Goal: Task Accomplishment & Management: Use online tool/utility

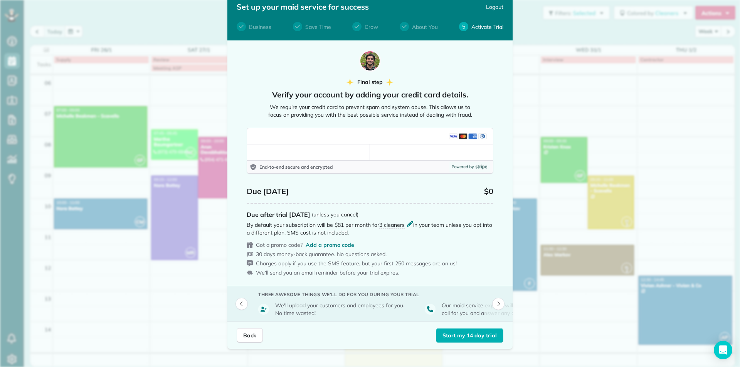
scroll to position [27, 0]
click at [237, 330] on button "Back" at bounding box center [250, 335] width 26 height 15
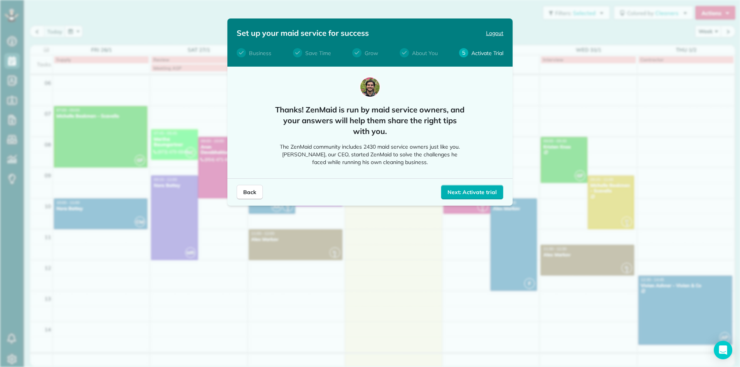
click at [495, 32] on span "Logout" at bounding box center [494, 33] width 17 height 8
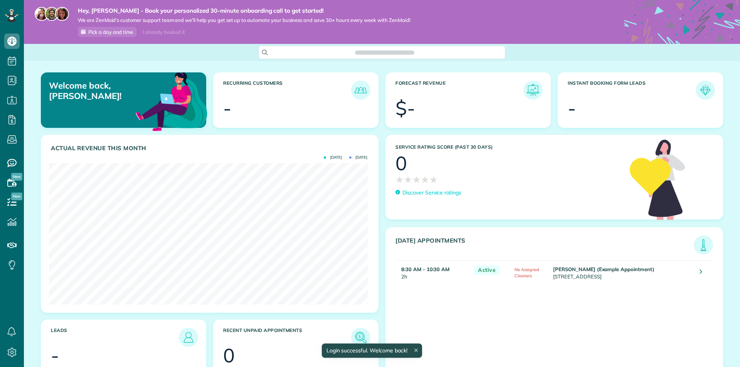
scroll to position [141, 318]
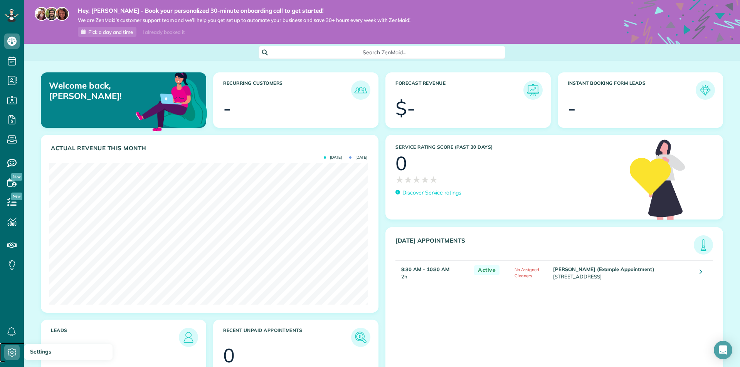
click at [14, 346] on icon at bounding box center [11, 352] width 15 height 15
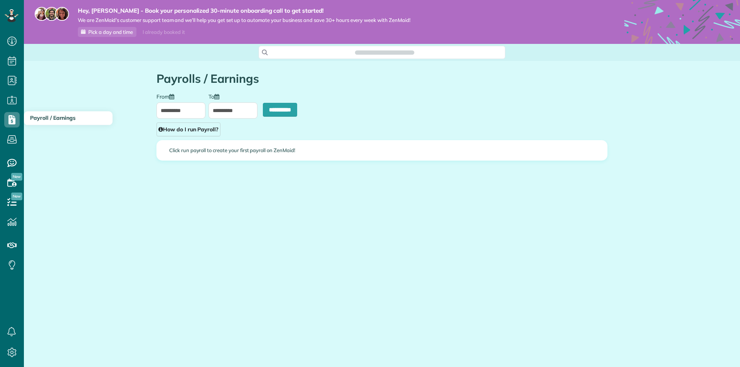
scroll to position [3, 3]
type input "**********"
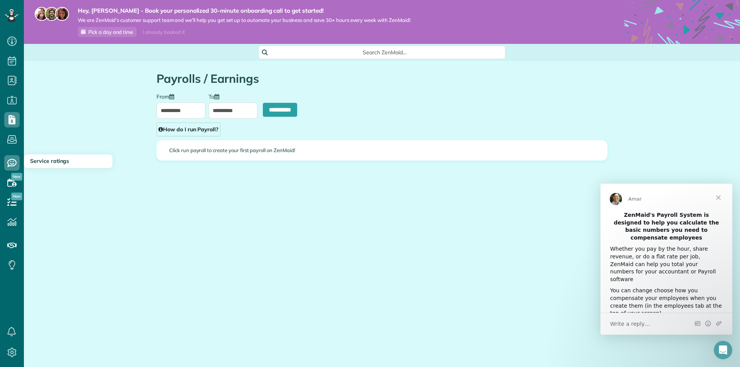
scroll to position [0, 0]
click at [11, 209] on icon at bounding box center [11, 202] width 15 height 15
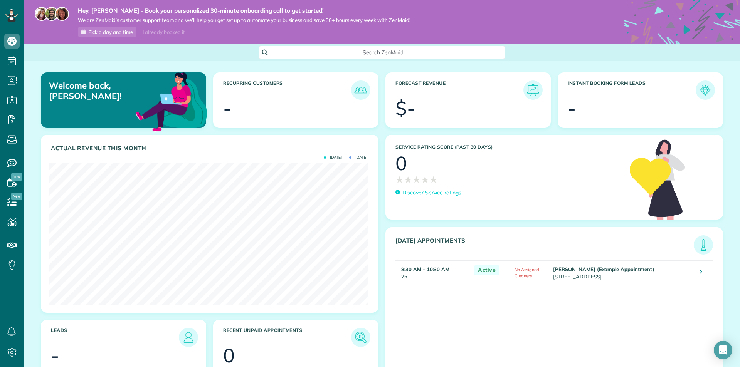
click at [336, 49] on span "Search ZenMaid…" at bounding box center [384, 53] width 234 height 8
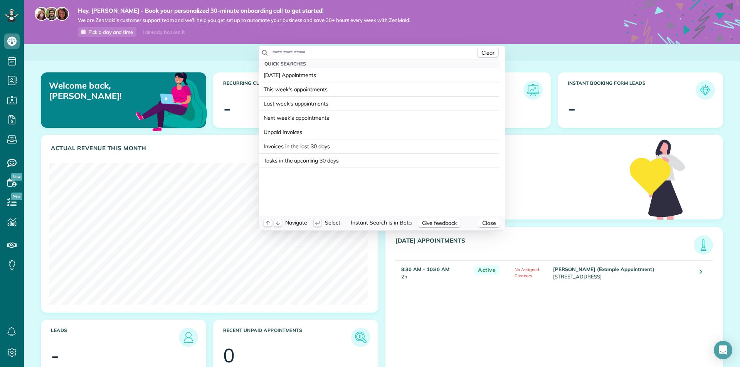
click at [306, 51] on input "text" at bounding box center [374, 53] width 204 height 8
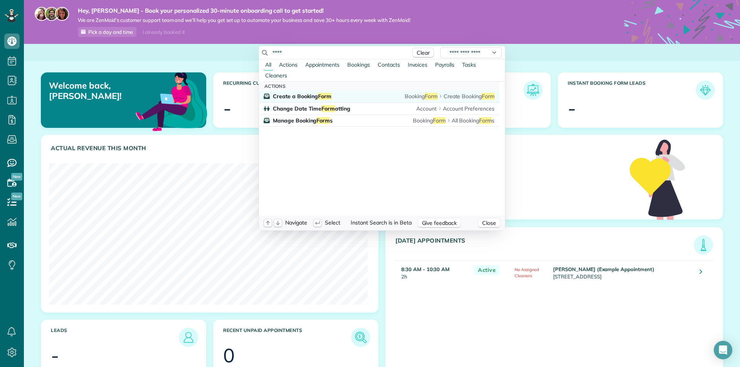
type input "****"
click at [318, 99] on span "Form" at bounding box center [324, 96] width 13 height 7
click at [306, 97] on span "Create a Booking Form" at bounding box center [302, 96] width 59 height 7
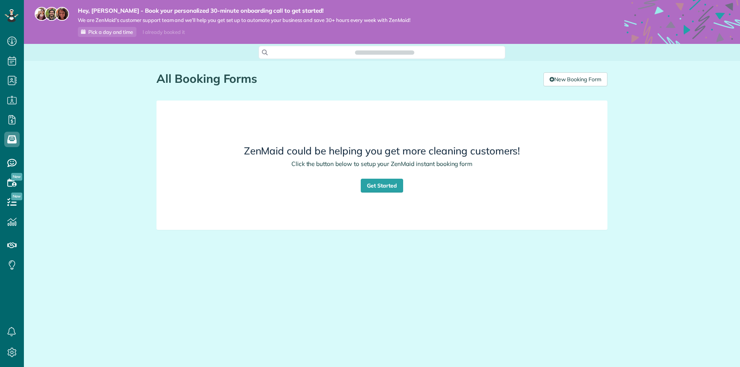
scroll to position [3, 3]
click at [378, 185] on link "Get Started" at bounding box center [382, 186] width 42 height 14
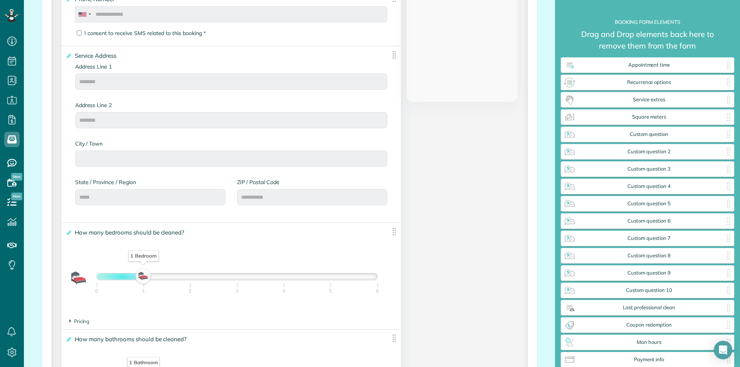
scroll to position [463, 0]
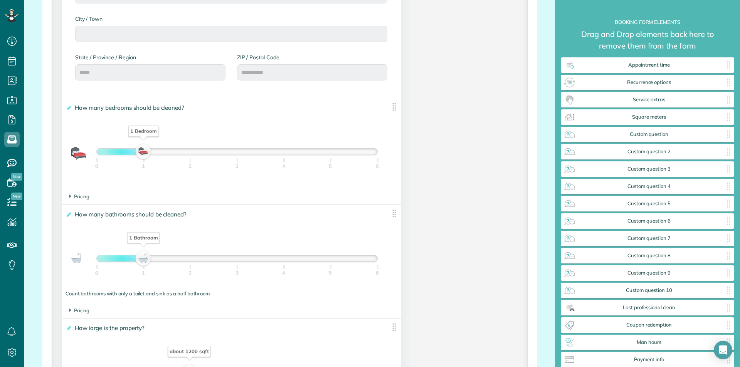
drag, startPoint x: 143, startPoint y: 149, endPoint x: 134, endPoint y: 155, distance: 10.7
click at [134, 155] on div "1 Bedroom" at bounding box center [237, 152] width 281 height 6
click at [78, 151] on img at bounding box center [78, 153] width 15 height 15
click at [69, 108] on icon at bounding box center [69, 107] width 6 height 5
click at [0, 0] on input "**********" at bounding box center [0, 0] width 0 height 0
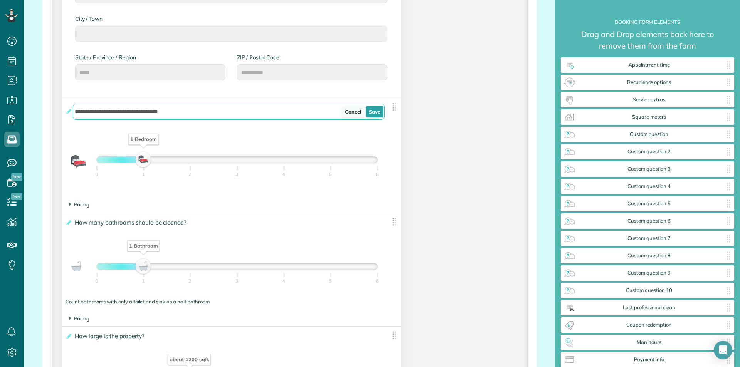
click at [354, 114] on link "Cancel" at bounding box center [353, 112] width 22 height 12
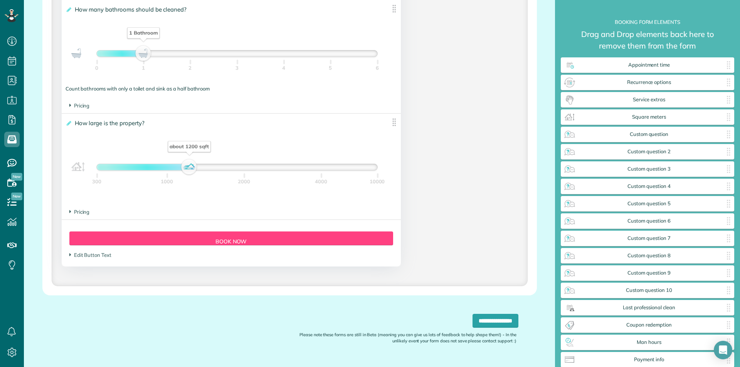
scroll to position [685, 0]
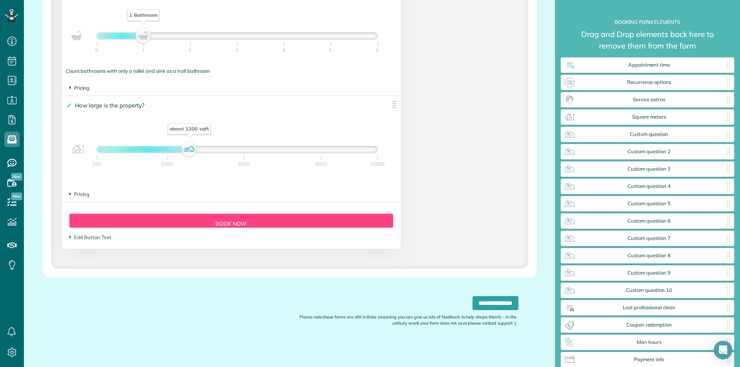
click at [77, 86] on span "Pricing" at bounding box center [79, 88] width 20 height 6
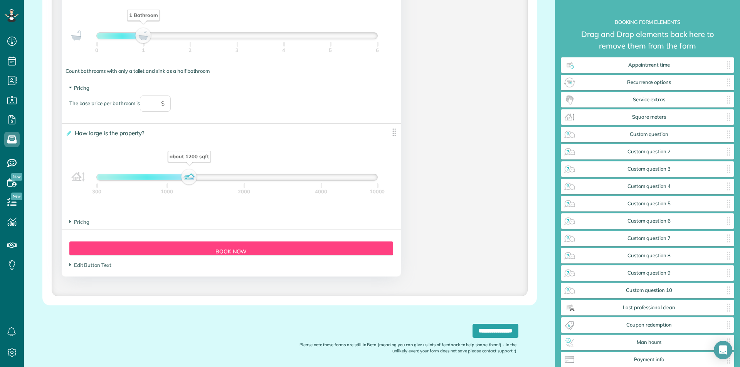
click at [78, 86] on span "Pricing" at bounding box center [79, 88] width 20 height 6
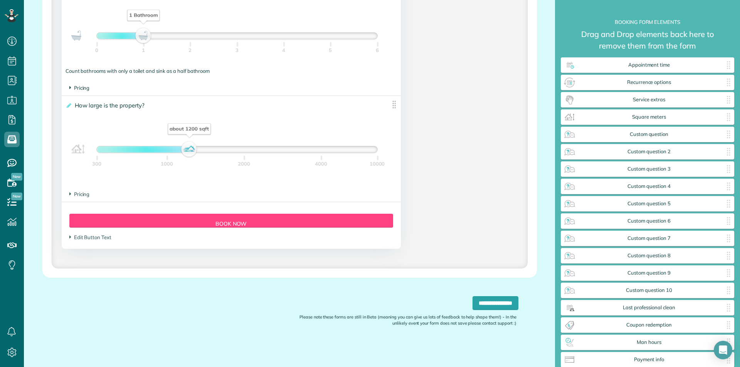
click at [78, 86] on span "Pricing" at bounding box center [79, 88] width 20 height 6
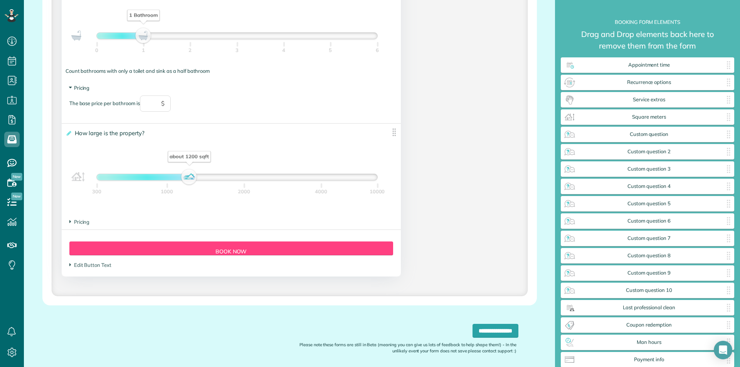
click at [78, 86] on span "Pricing" at bounding box center [79, 88] width 20 height 6
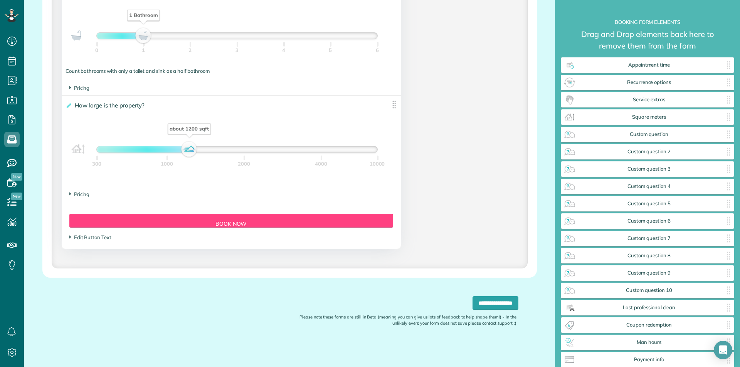
click at [82, 196] on span "Pricing" at bounding box center [79, 194] width 20 height 6
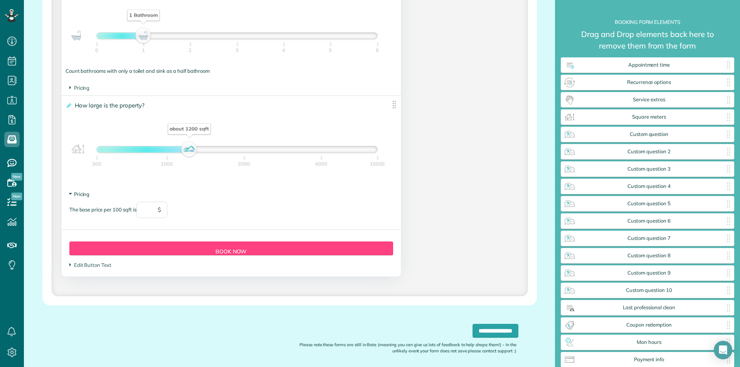
click at [81, 196] on span "Pricing" at bounding box center [79, 194] width 20 height 6
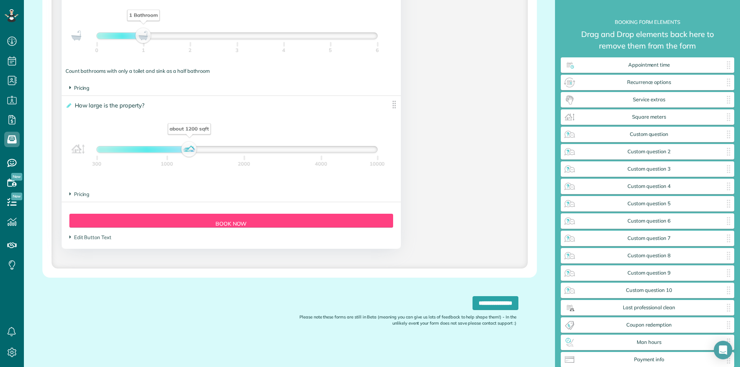
click at [81, 86] on span "Pricing" at bounding box center [79, 88] width 20 height 6
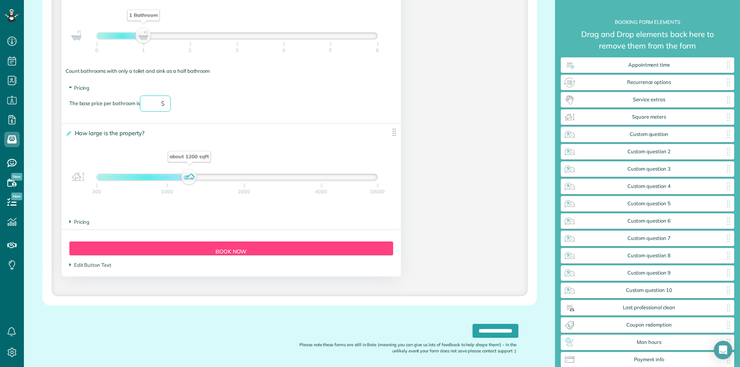
click at [157, 105] on input "text" at bounding box center [155, 104] width 31 height 16
click at [220, 108] on div "The base price per bathroom is *** $" at bounding box center [231, 108] width 324 height 24
type input "***"
click at [473, 324] on input "**********" at bounding box center [496, 331] width 46 height 14
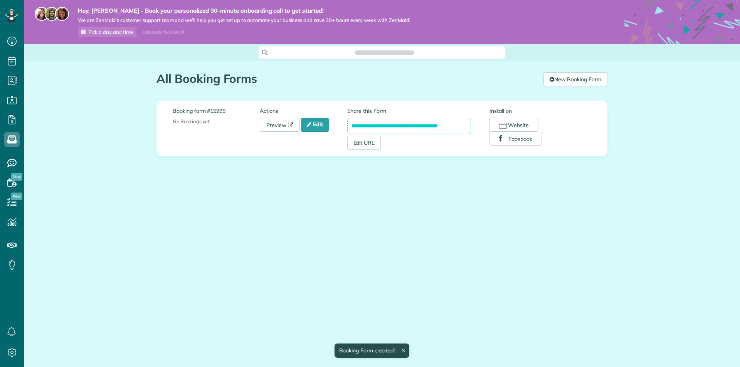
scroll to position [3, 3]
click at [277, 123] on link "Preview" at bounding box center [280, 125] width 40 height 14
click at [519, 121] on button "Website" at bounding box center [513, 125] width 49 height 14
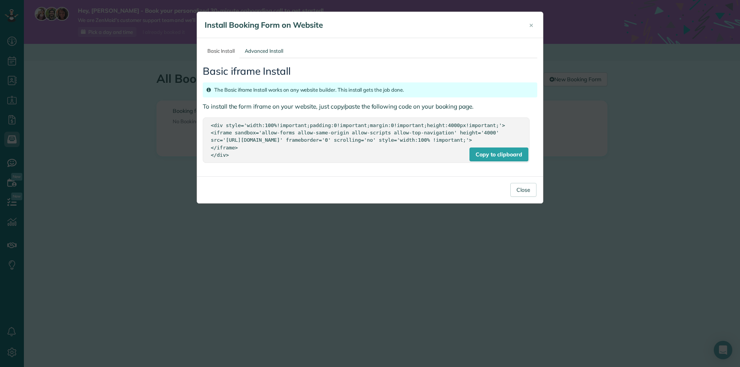
click at [255, 156] on div "<div style='width:100%!important;padding:0!important;margin:0!important;height:…" at bounding box center [366, 140] width 311 height 37
click at [483, 161] on div "Copy to clipboard" at bounding box center [498, 155] width 59 height 14
click at [486, 161] on div "Copy to clipboard" at bounding box center [498, 155] width 59 height 14
drag, startPoint x: 232, startPoint y: 163, endPoint x: 204, endPoint y: 124, distance: 48.0
click at [204, 124] on div "Copy to clipboard <div style='width:100%!important;padding:0!important;margin:0…" at bounding box center [366, 140] width 327 height 45
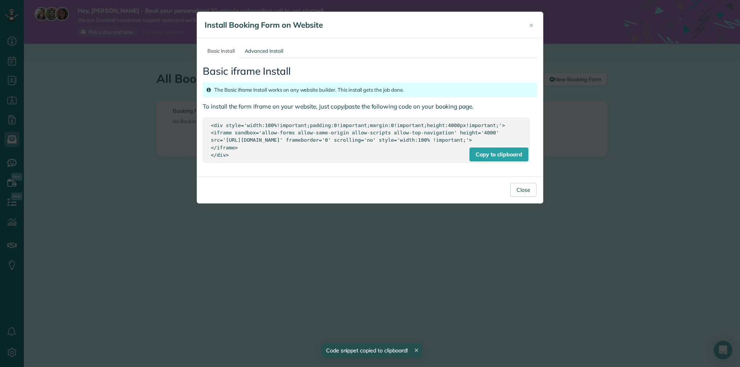
copy div "<div style='width:100%!important;padding:0!important;margin:0!important;height:…"
click at [254, 49] on link "Advanced Install" at bounding box center [264, 51] width 48 height 14
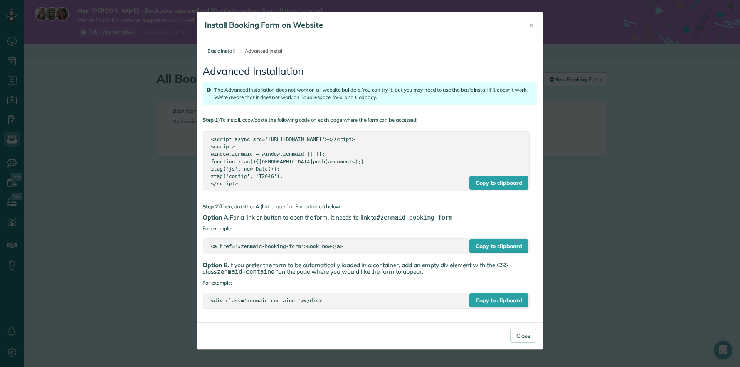
drag, startPoint x: 260, startPoint y: 186, endPoint x: 209, endPoint y: 140, distance: 69.1
click at [209, 140] on div "Copy to clipboard <script async src='https://app.zenmaid.com/scripts/booking-fo…" at bounding box center [366, 161] width 327 height 60
copy div "<script async src='https://app.zenmaid.com/scripts/booking-form.js'></script> <…"
click at [211, 46] on link "Basic Install" at bounding box center [221, 51] width 37 height 14
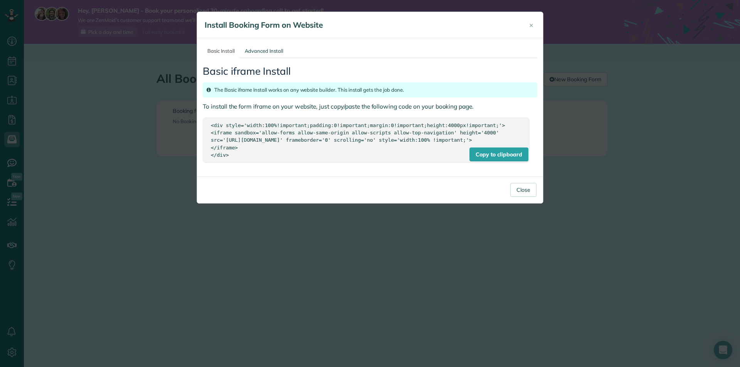
drag, startPoint x: 267, startPoint y: 161, endPoint x: 203, endPoint y: 119, distance: 76.9
click at [203, 119] on div "Copy to clipboard <div style='width:100%!important;padding:0!important;margin:0…" at bounding box center [366, 140] width 327 height 45
drag, startPoint x: 252, startPoint y: 172, endPoint x: 251, endPoint y: 167, distance: 4.3
click at [252, 171] on div "Basic iframe Install The Basic iframe Install works on any website builder. Thi…" at bounding box center [370, 114] width 335 height 113
click at [251, 153] on div "<div style='width:100%!important;padding:0!important;margin:0!important;height:…" at bounding box center [366, 140] width 311 height 37
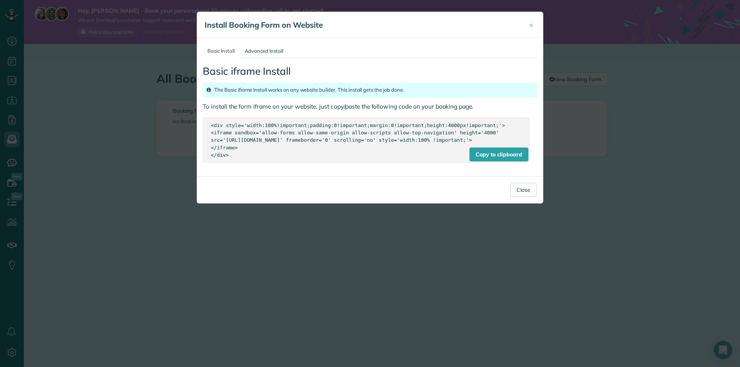
drag, startPoint x: 246, startPoint y: 155, endPoint x: 216, endPoint y: 136, distance: 35.3
click at [216, 136] on div "<div style='width:100%!important;padding:0!important;margin:0!important;height:…" at bounding box center [366, 140] width 311 height 37
copy div "<iframe sandbox='allow-forms allow-same-origin allow-scripts allow-top-navigati…"
click at [522, 197] on button "Close" at bounding box center [523, 190] width 26 height 14
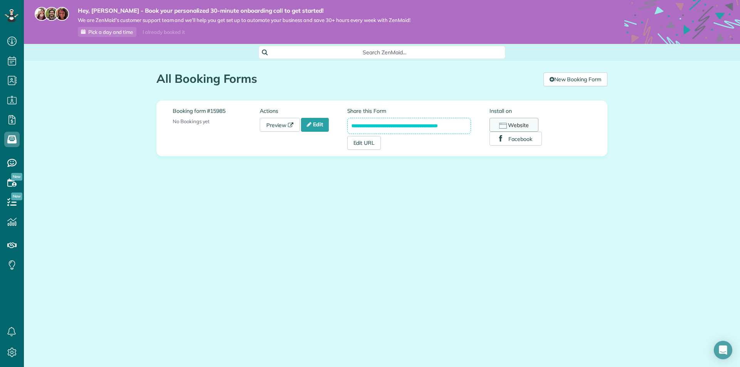
click at [525, 127] on button "Website" at bounding box center [513, 125] width 49 height 14
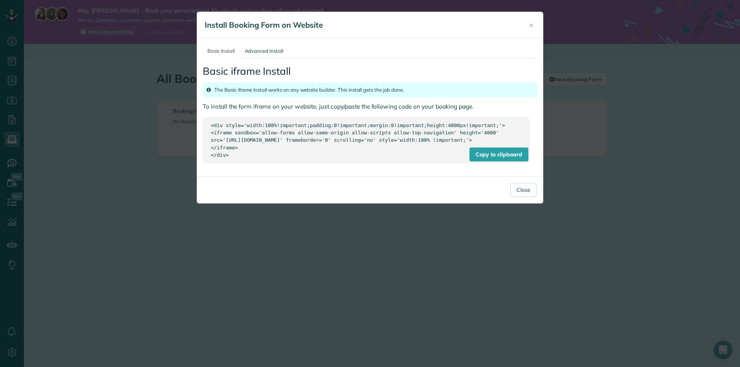
click at [272, 158] on div "<div style='width:100%!important;padding:0!important;margin:0!important;height:…" at bounding box center [366, 140] width 311 height 37
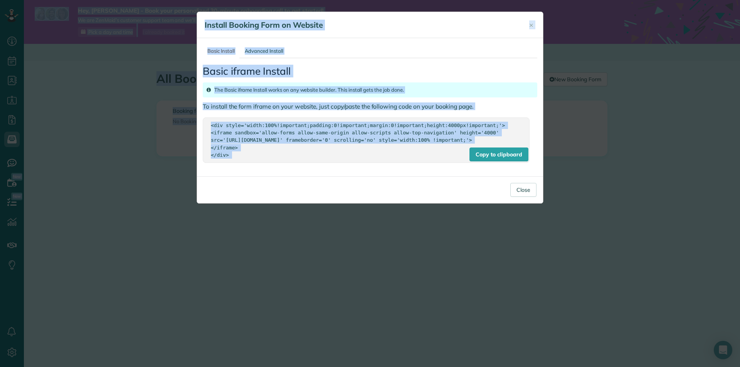
click at [267, 155] on div "<div style='width:100%!important;padding:0!important;margin:0!important;height:…" at bounding box center [366, 140] width 311 height 37
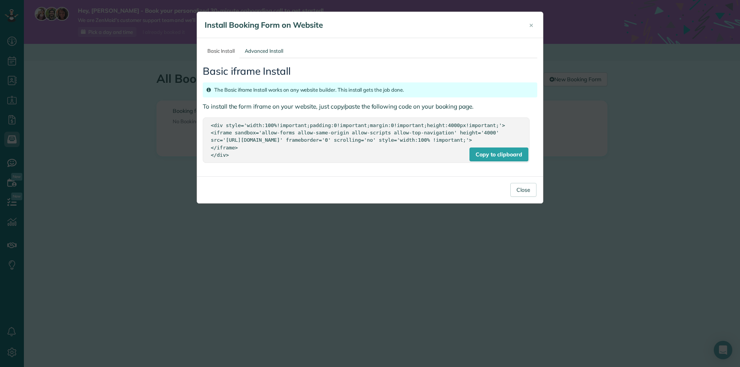
drag, startPoint x: 234, startPoint y: 163, endPoint x: 206, endPoint y: 124, distance: 47.3
click at [206, 124] on div "Copy to clipboard <div style='width:100%!important;padding:0!important;margin:0…" at bounding box center [366, 140] width 327 height 45
copy div "<div style='width:100%!important;padding:0!important;margin:0!important;height:…"
click at [550, 177] on div "× Install Booking Form on Website Basic Install Advanced Install Basic iframe I…" at bounding box center [370, 183] width 740 height 367
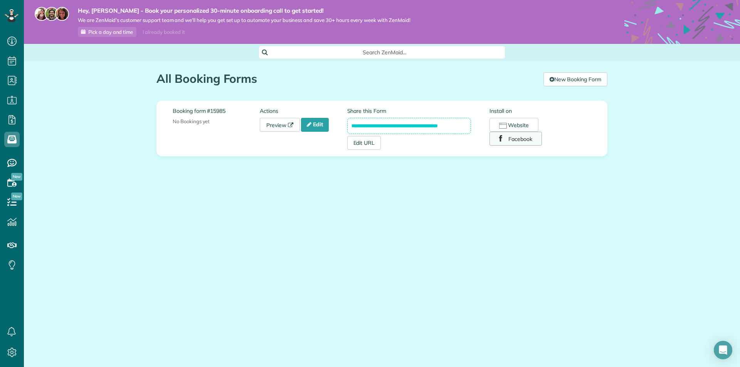
click at [513, 136] on button "Facebook" at bounding box center [515, 139] width 52 height 14
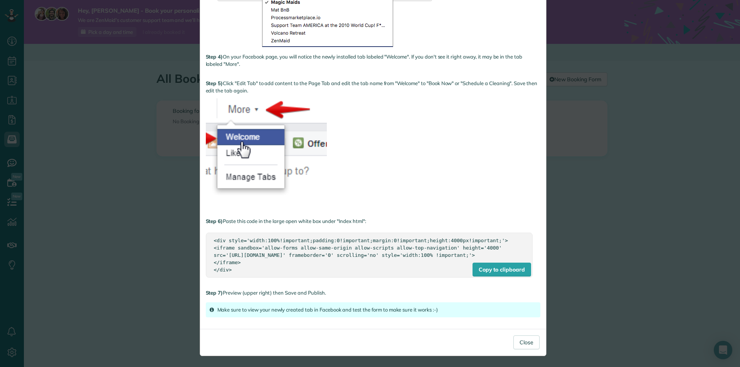
scroll to position [359, 0]
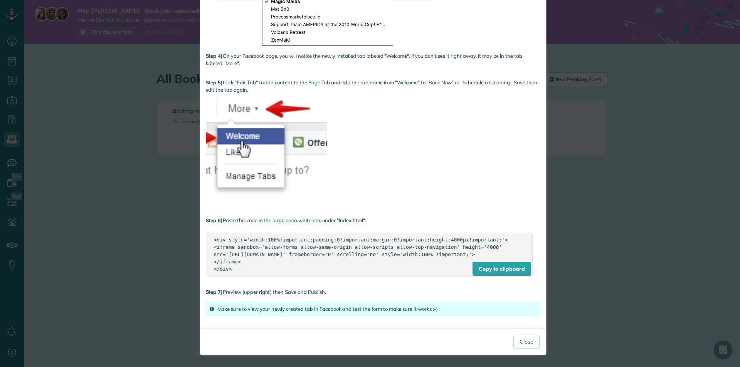
click at [574, 179] on div "× Install Booking Form on Facebook Facebook iframe Install To install your ZenM…" at bounding box center [370, 183] width 740 height 367
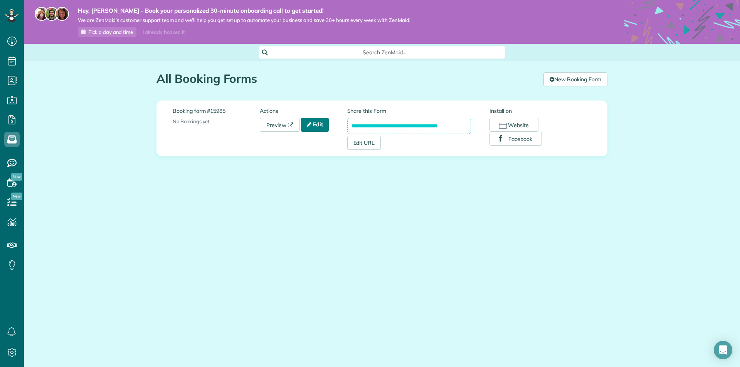
click at [309, 126] on icon at bounding box center [309, 124] width 5 height 5
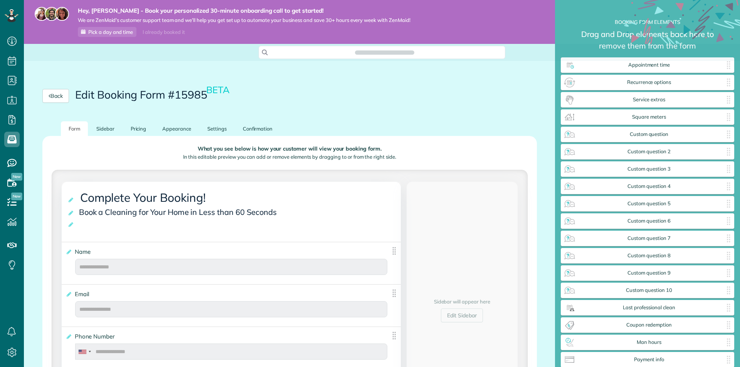
scroll to position [3, 0]
click at [177, 123] on link "Appearance" at bounding box center [177, 128] width 44 height 15
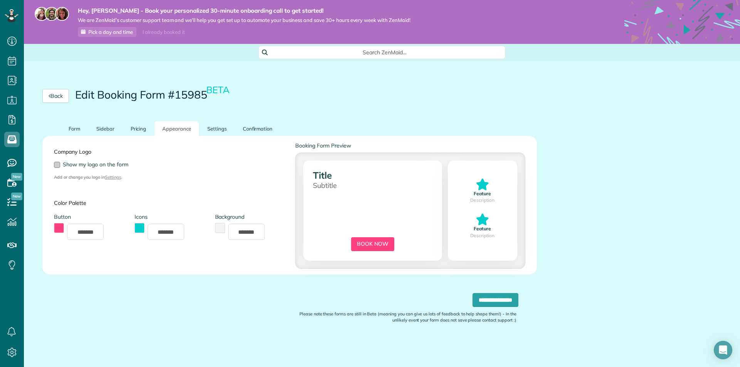
click at [80, 162] on span "Show my logo on the form" at bounding box center [96, 164] width 66 height 7
click at [218, 132] on link "Settings" at bounding box center [217, 128] width 35 height 15
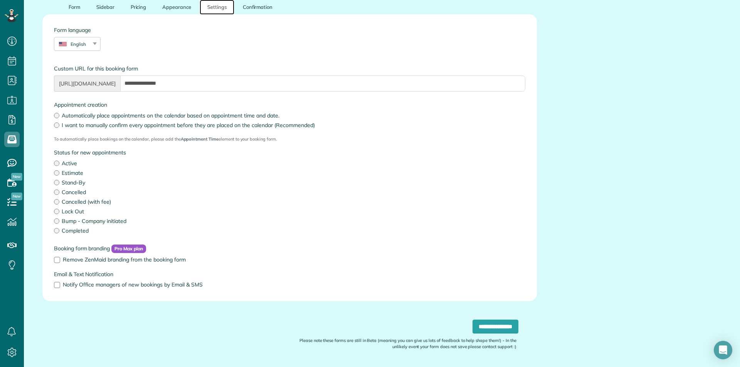
scroll to position [145, 0]
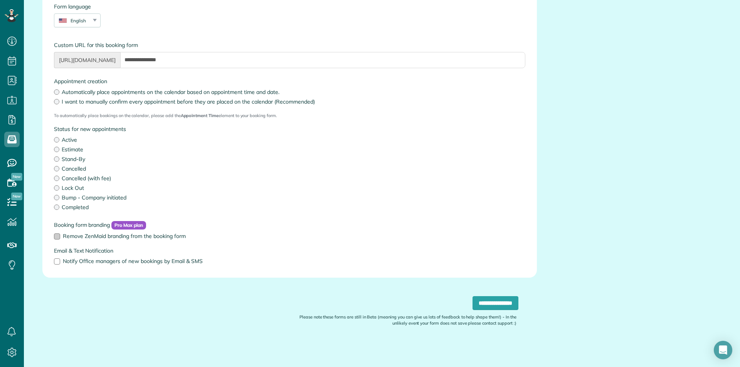
click at [148, 235] on span "Remove ZenMaid branding from the booking form" at bounding box center [124, 236] width 123 height 7
click at [131, 240] on div "Booking form branding Pro Max plan Remove ZenMaid branding from the booking form" at bounding box center [289, 231] width 483 height 20
click at [178, 263] on span "Notify Office managers of new bookings by Email & SMS" at bounding box center [133, 261] width 140 height 7
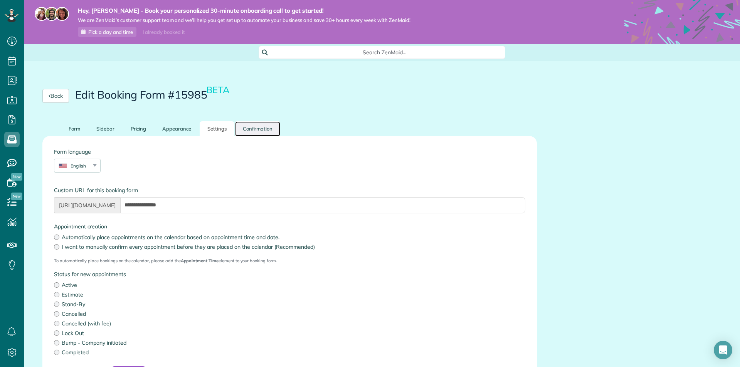
click at [264, 135] on link "Confirmation" at bounding box center [257, 128] width 45 height 15
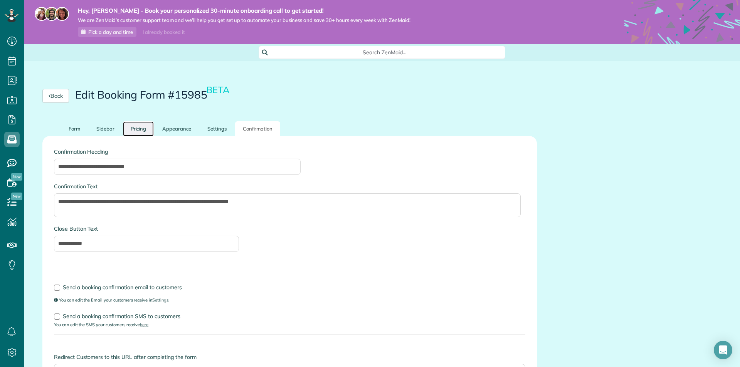
click at [153, 131] on link "Pricing" at bounding box center [138, 128] width 31 height 15
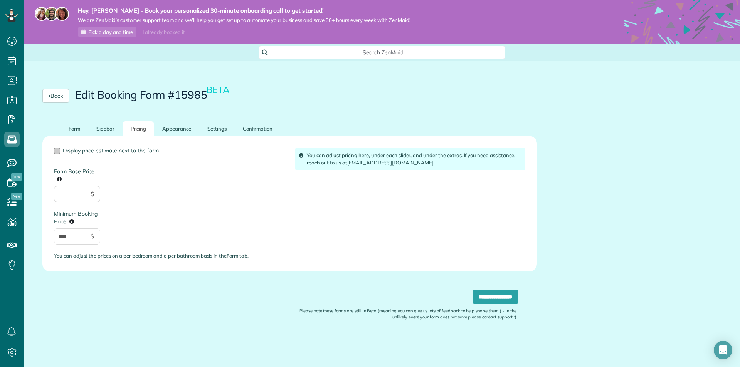
click at [55, 153] on div at bounding box center [57, 151] width 6 height 6
click at [108, 132] on link "Sidebar" at bounding box center [106, 128] width 34 height 15
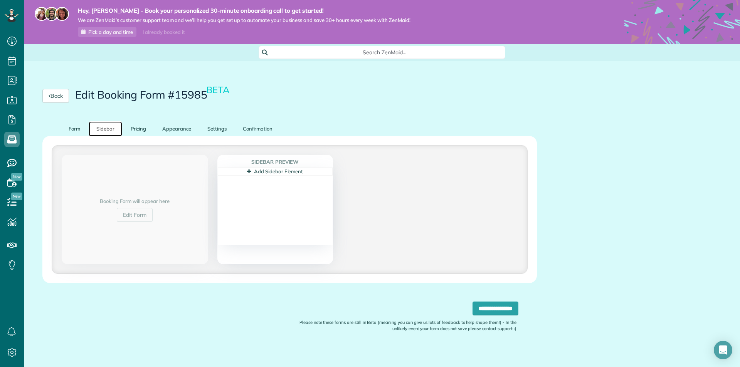
click at [286, 173] on link "Add Sidebar Element" at bounding box center [275, 171] width 56 height 6
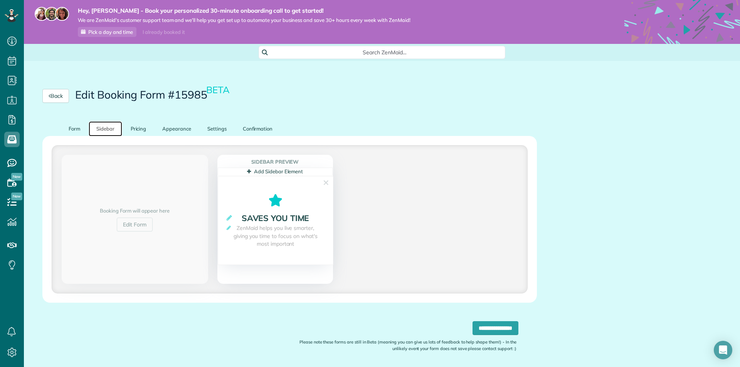
click at [285, 173] on link "Add Sidebar Element" at bounding box center [275, 171] width 56 height 6
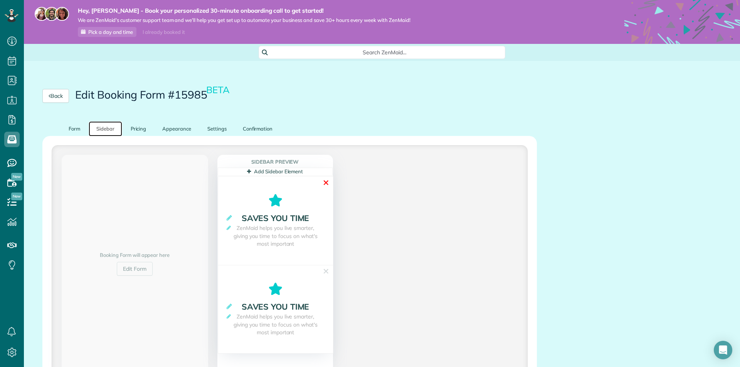
click at [327, 181] on link "✕" at bounding box center [326, 183] width 7 height 12
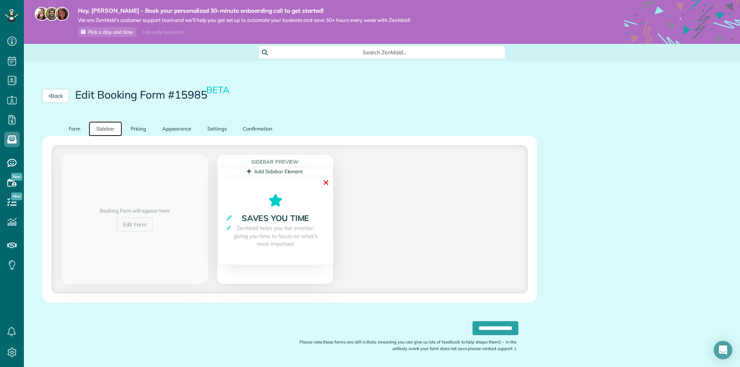
click at [326, 181] on link "✕" at bounding box center [326, 183] width 7 height 12
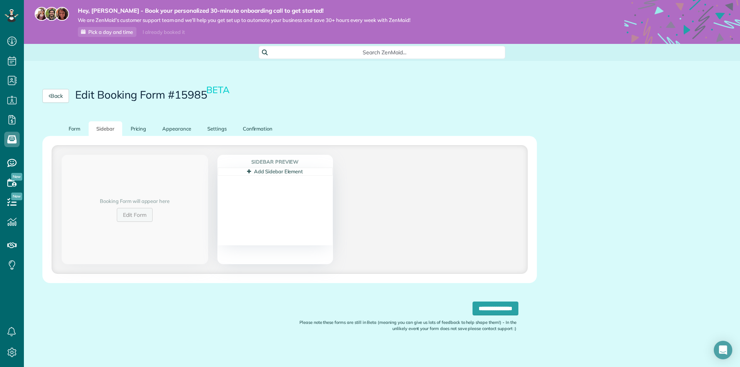
click at [134, 218] on link "Edit Form" at bounding box center [135, 215] width 36 height 14
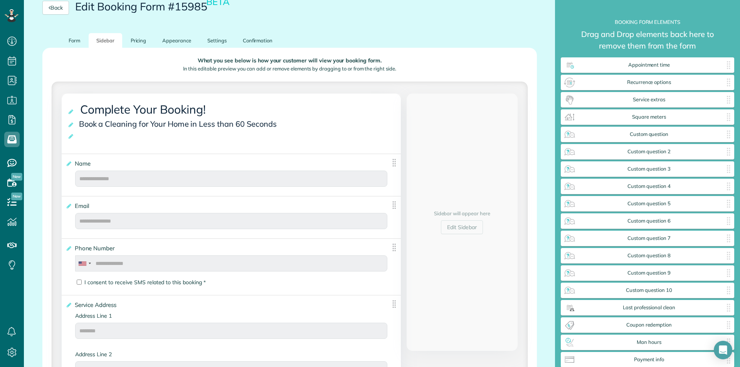
scroll to position [193, 0]
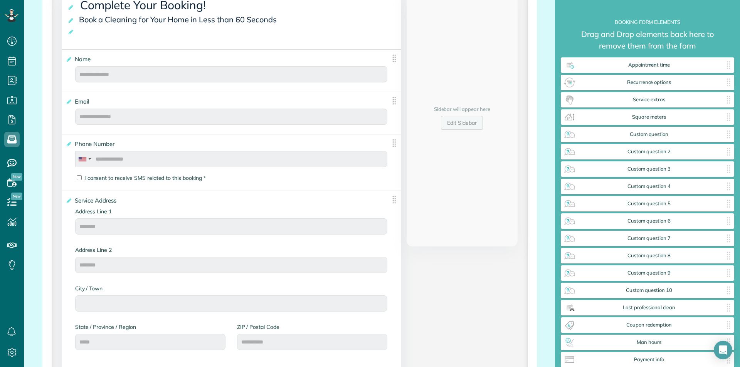
click at [464, 122] on link "Edit Sidebar" at bounding box center [462, 123] width 42 height 14
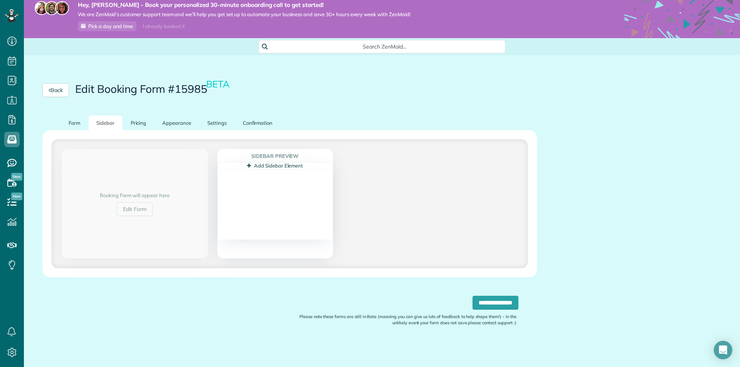
scroll to position [6, 0]
click at [249, 164] on icon at bounding box center [249, 165] width 4 height 5
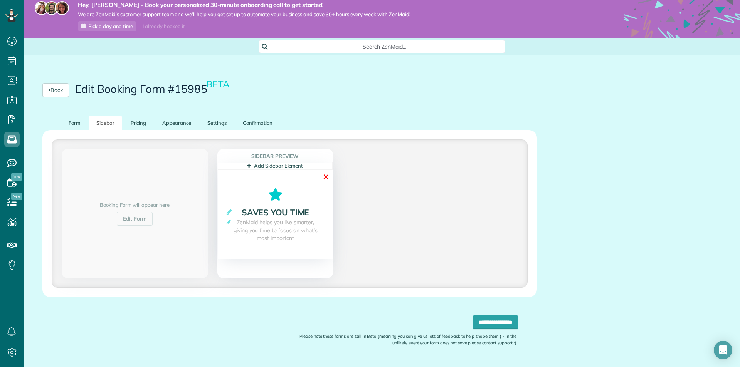
click at [325, 178] on link "✕" at bounding box center [326, 177] width 7 height 12
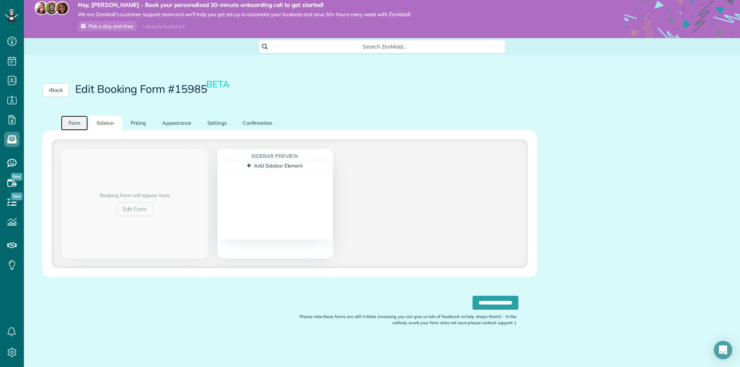
click at [81, 126] on link "Form" at bounding box center [74, 123] width 27 height 15
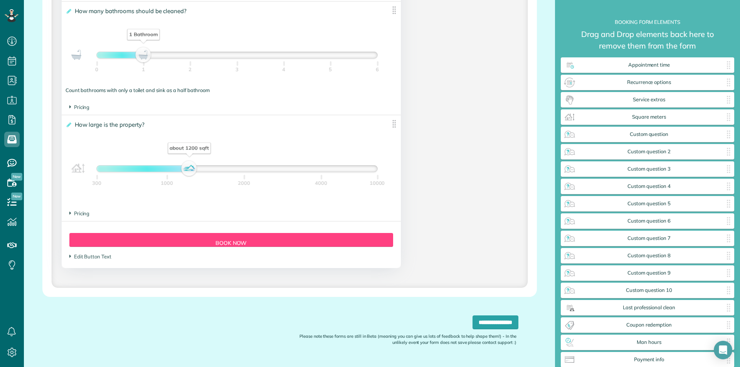
scroll to position [685, 0]
